Goal: Transaction & Acquisition: Subscribe to service/newsletter

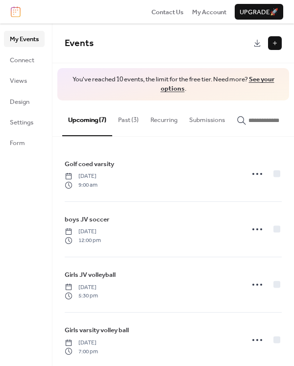
click at [265, 77] on link "See your options" at bounding box center [218, 84] width 114 height 22
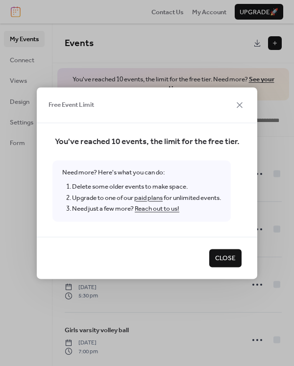
click at [158, 198] on link "paid plans" at bounding box center [148, 198] width 28 height 13
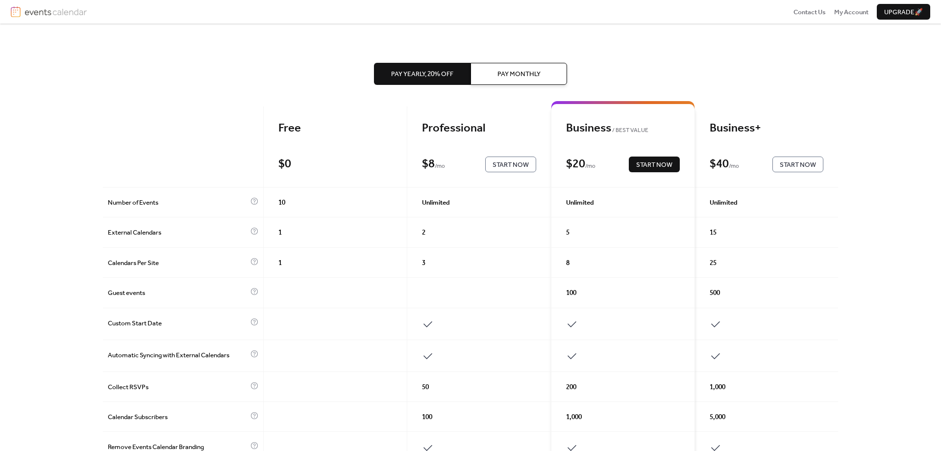
scroll to position [33, 0]
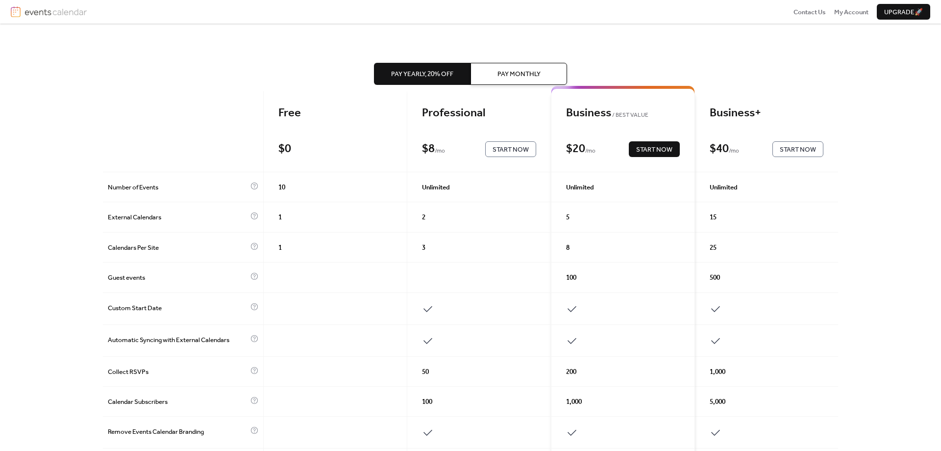
click at [505, 78] on span "Pay Monthly" at bounding box center [519, 74] width 43 height 10
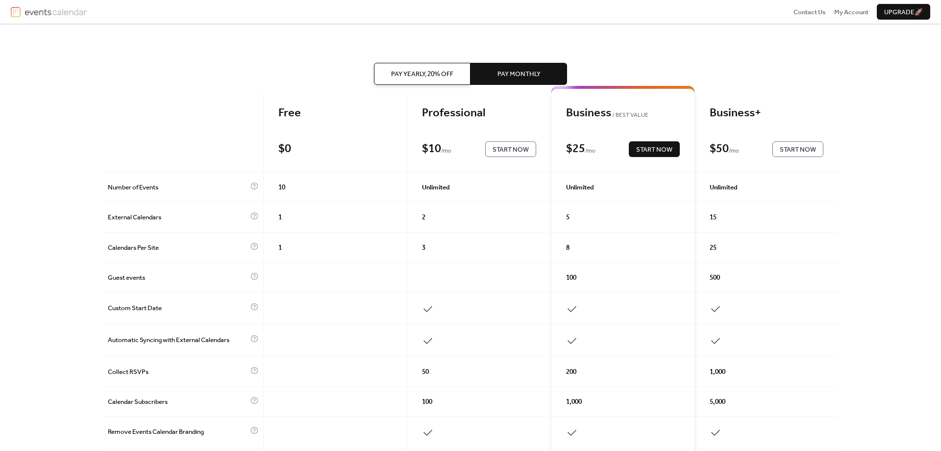
click at [505, 147] on span "Start Now" at bounding box center [511, 150] width 36 height 10
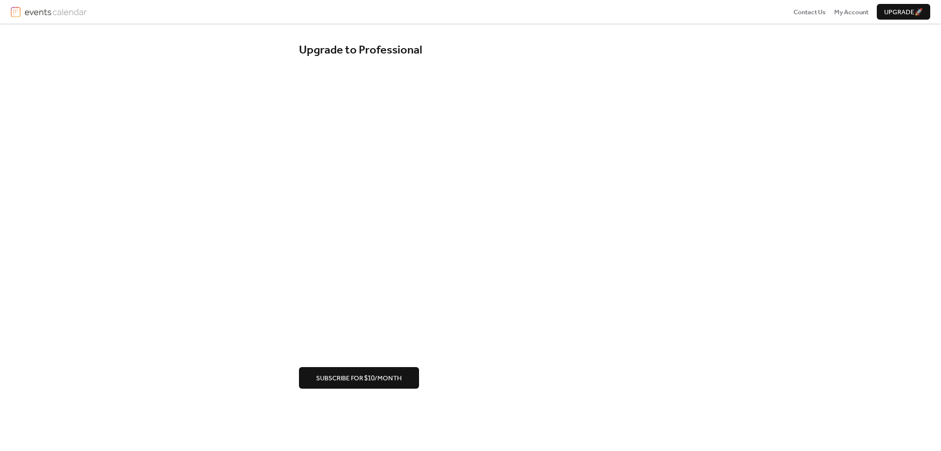
click at [376, 375] on span "Subscribe for $10/month" at bounding box center [359, 378] width 86 height 10
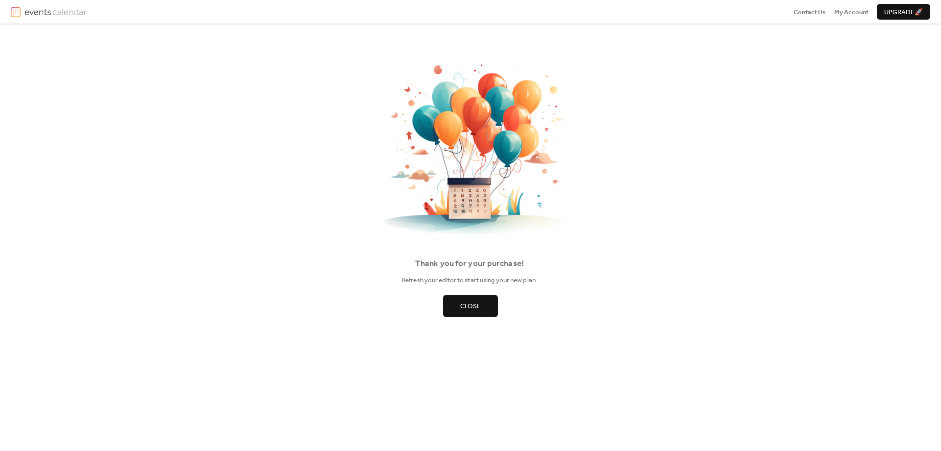
click at [473, 298] on button "Close" at bounding box center [470, 306] width 55 height 22
